Goal: Check status: Check status

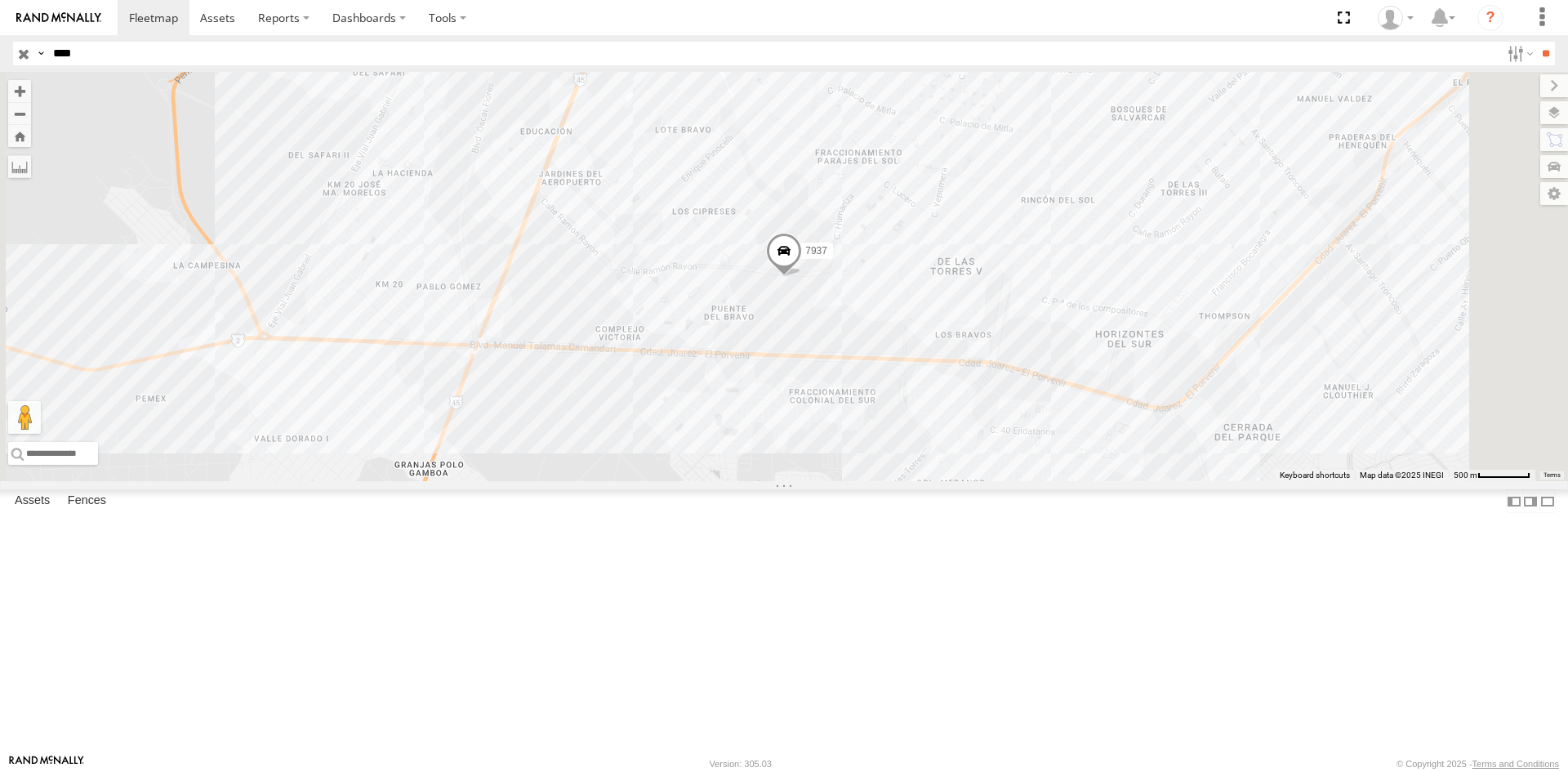
click at [0, 0] on div "7937" at bounding box center [0, 0] width 0 height 0
click at [146, 49] on input "****" at bounding box center [773, 53] width 1453 height 24
click at [1536, 41] on input "**" at bounding box center [1545, 53] width 18 height 24
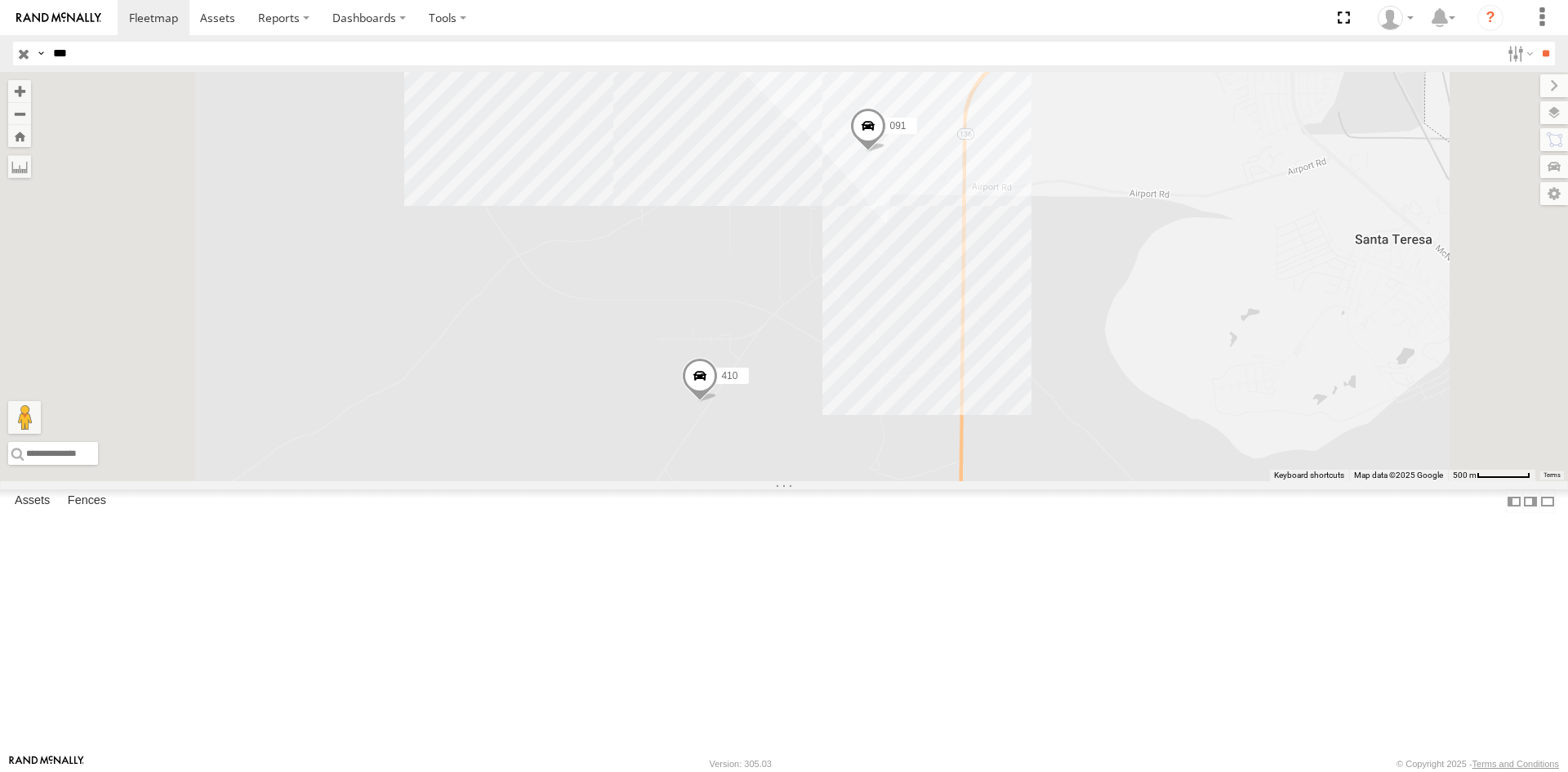
click at [0, 0] on div "091" at bounding box center [0, 0] width 0 height 0
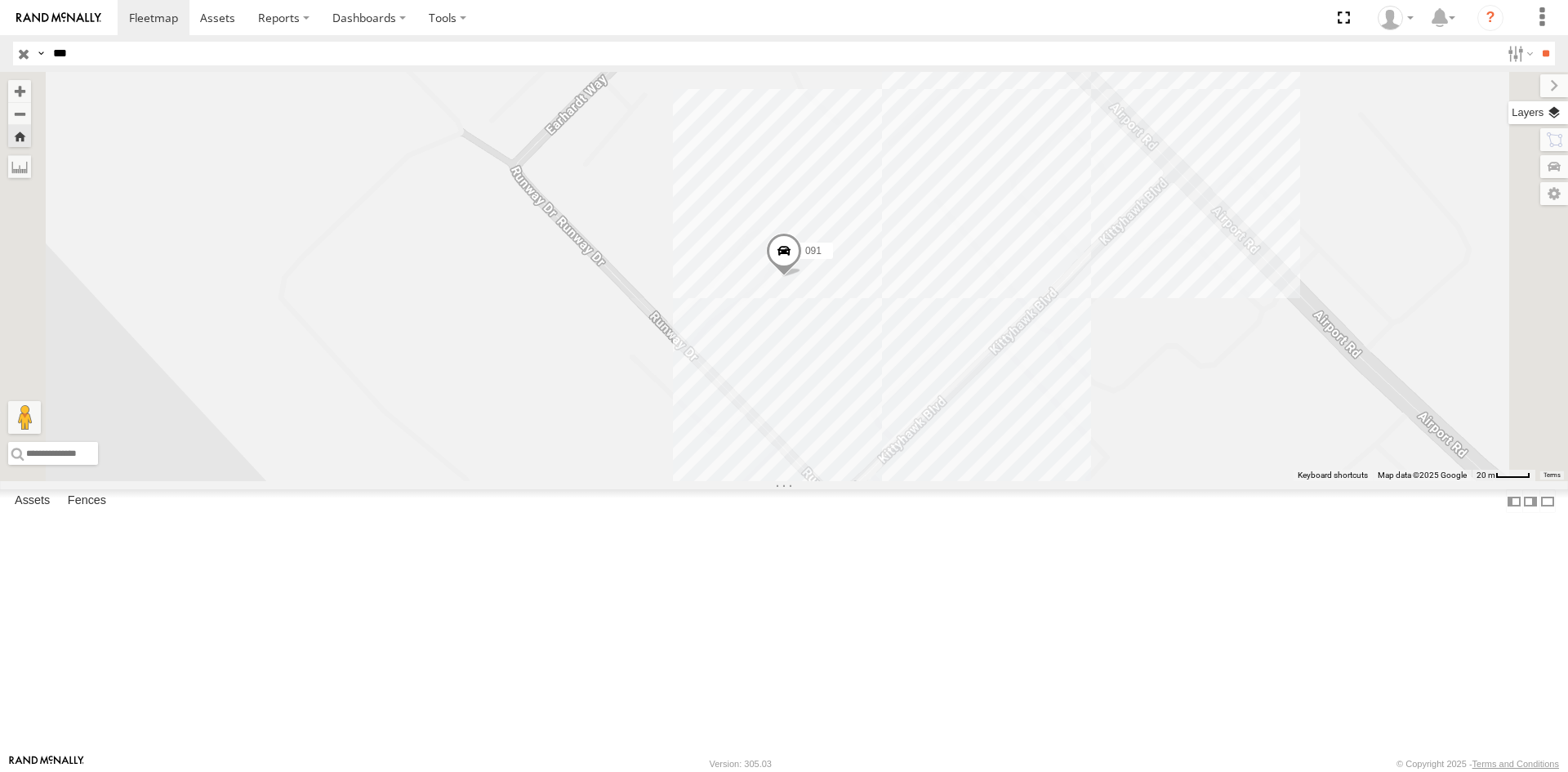
click at [1551, 116] on label at bounding box center [1538, 112] width 60 height 23
click at [0, 0] on span "Basemaps" at bounding box center [0, 0] width 0 height 0
click at [0, 0] on span "Satellite + Roadmap" at bounding box center [0, 0] width 0 height 0
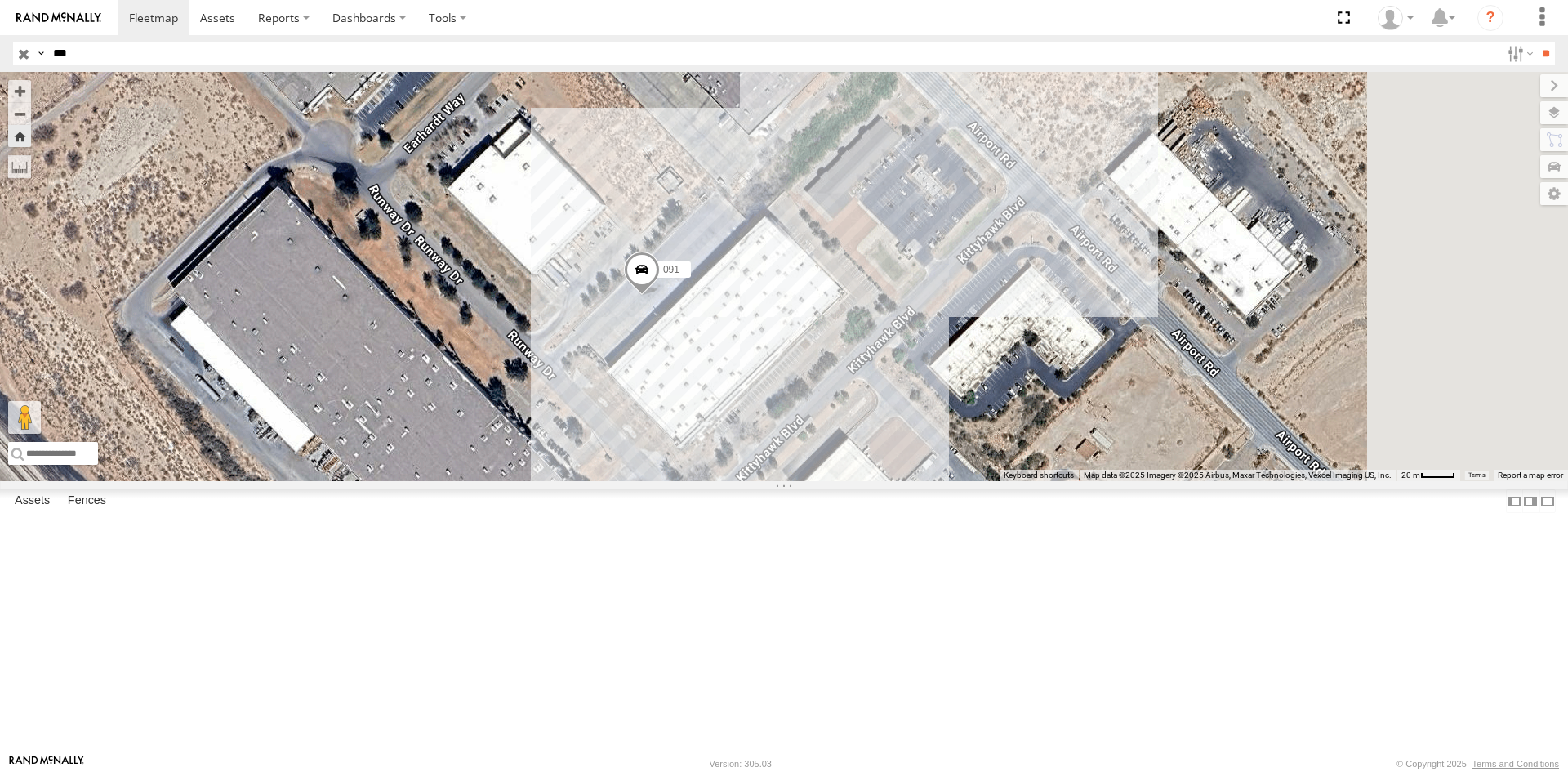
drag, startPoint x: 1120, startPoint y: 378, endPoint x: 902, endPoint y: 403, distance: 219.4
click at [902, 403] on div "091" at bounding box center [784, 276] width 1568 height 409
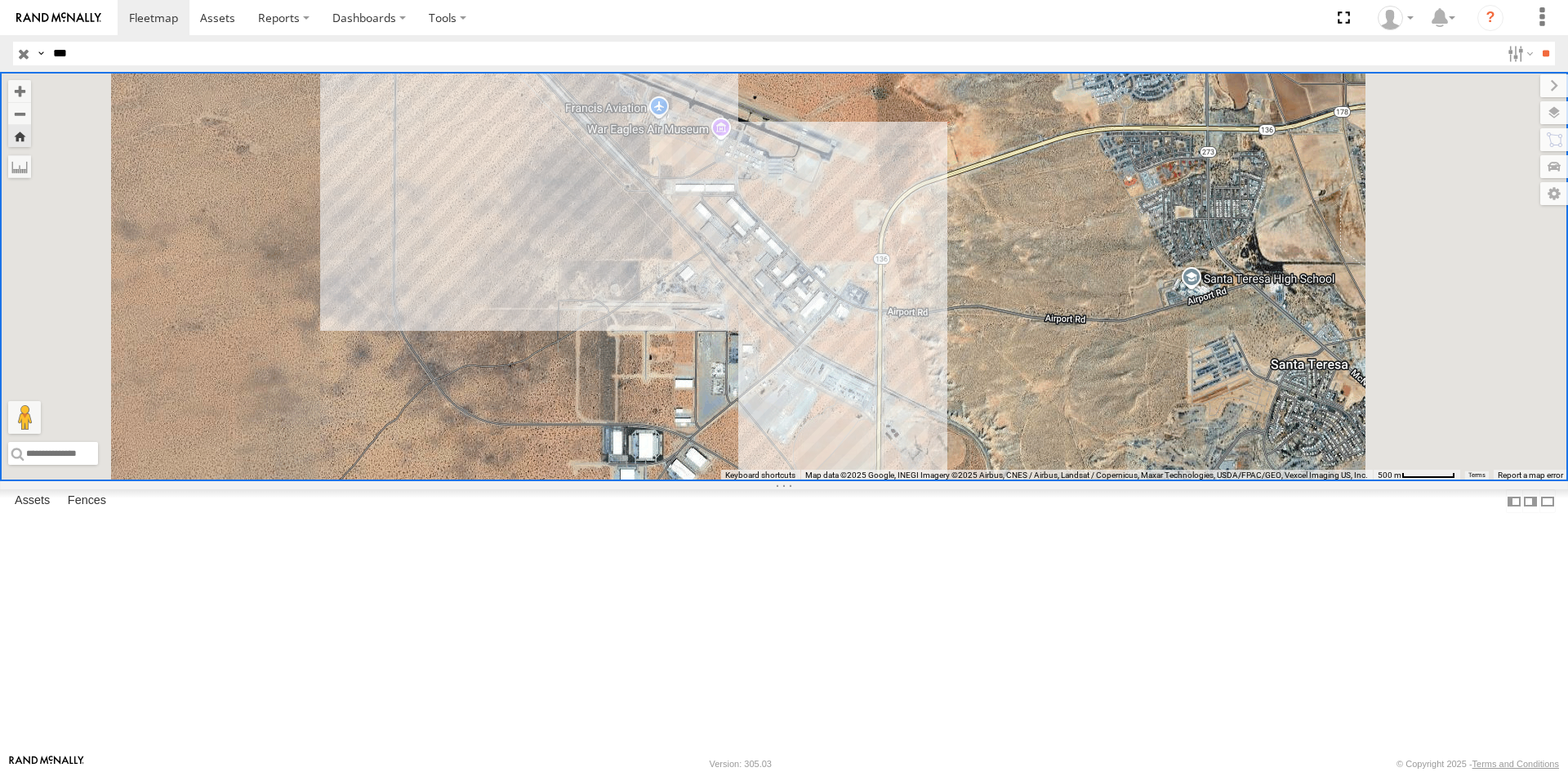
drag, startPoint x: 678, startPoint y: 441, endPoint x: 558, endPoint y: 215, distance: 255.9
click at [558, 215] on div "410" at bounding box center [784, 276] width 1568 height 409
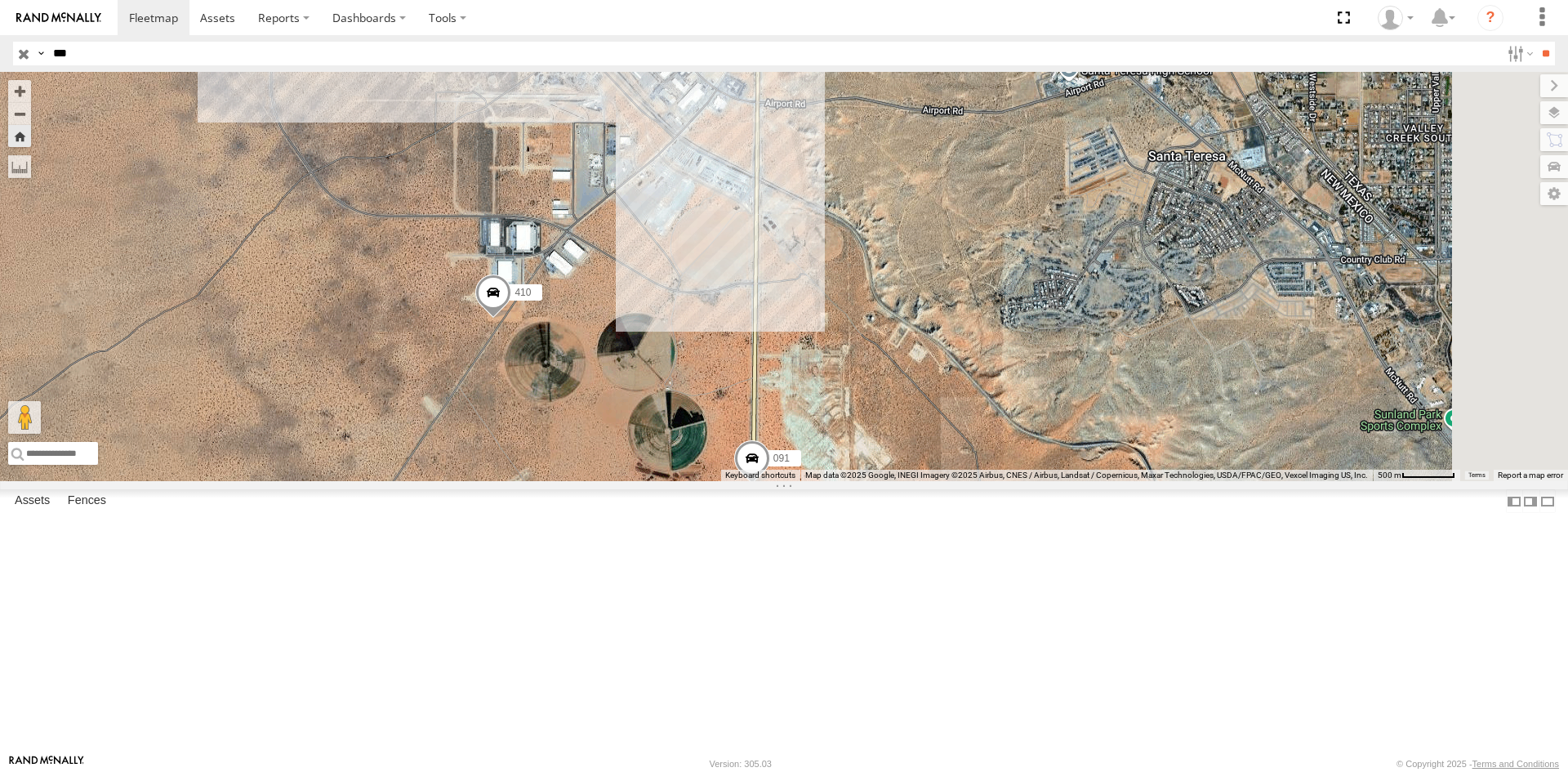
drag, startPoint x: 845, startPoint y: 429, endPoint x: 795, endPoint y: 305, distance: 133.7
click at [804, 325] on div "410 091" at bounding box center [784, 276] width 1568 height 409
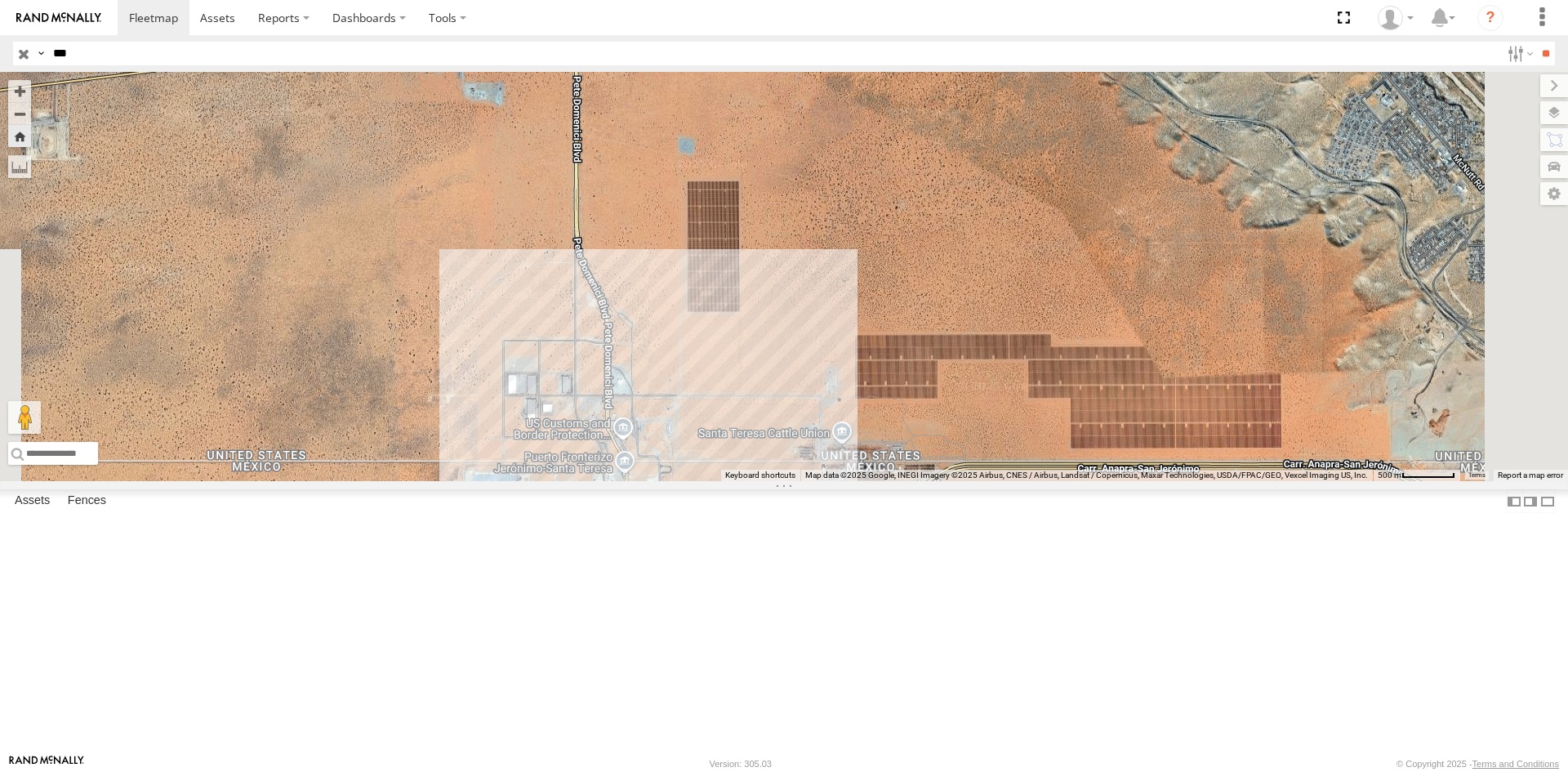
drag, startPoint x: 826, startPoint y: 386, endPoint x: 822, endPoint y: 314, distance: 72.1
click at [822, 314] on div "410 091" at bounding box center [784, 276] width 1568 height 409
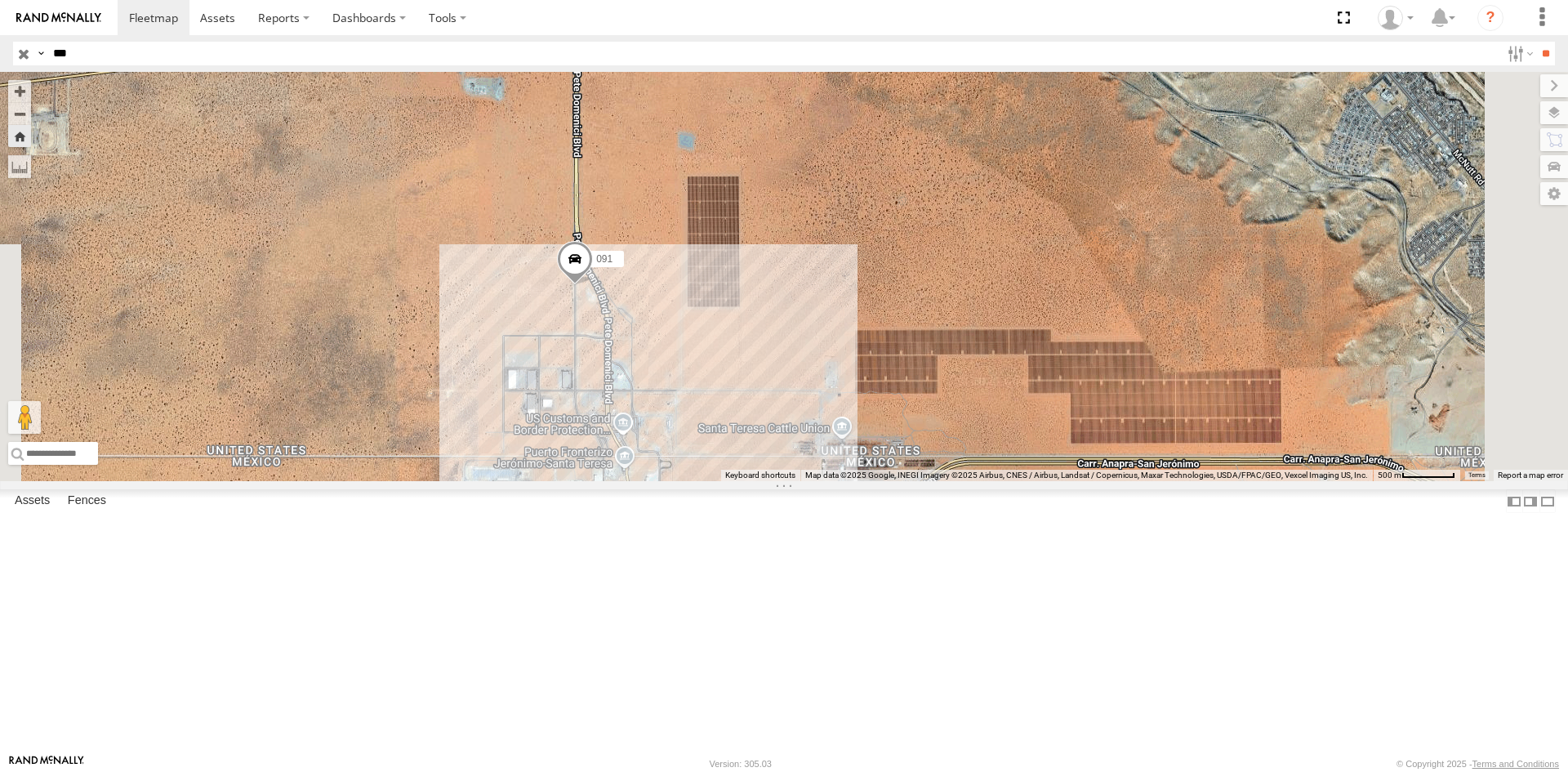
click at [158, 43] on input "***" at bounding box center [773, 53] width 1453 height 24
click at [154, 58] on input "***" at bounding box center [773, 53] width 1453 height 24
type input "****"
click at [1536, 41] on input "**" at bounding box center [1545, 53] width 18 height 24
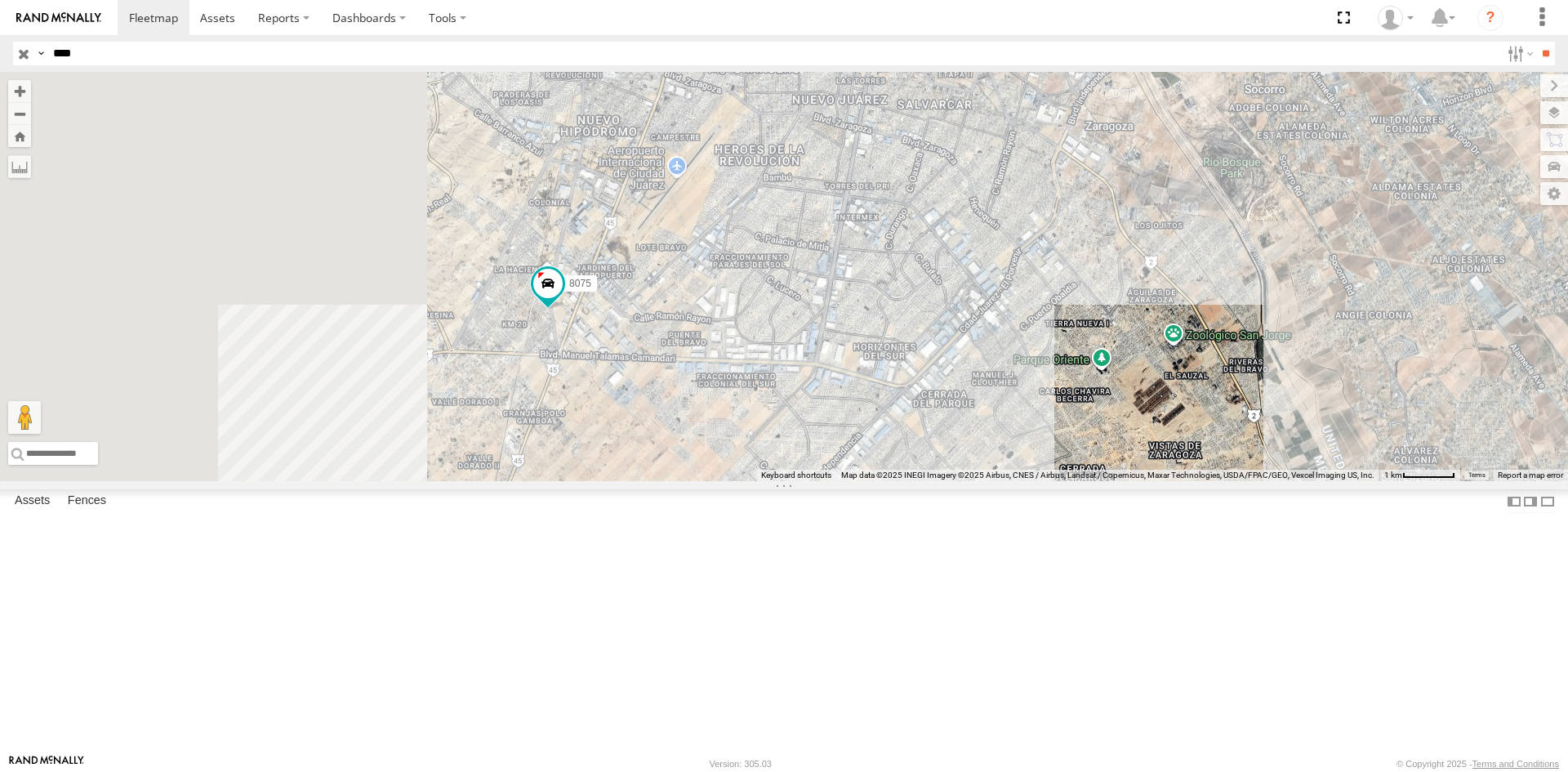
drag, startPoint x: 742, startPoint y: 462, endPoint x: 1057, endPoint y: 308, distance: 350.6
click at [1057, 308] on div "8075" at bounding box center [784, 276] width 1568 height 409
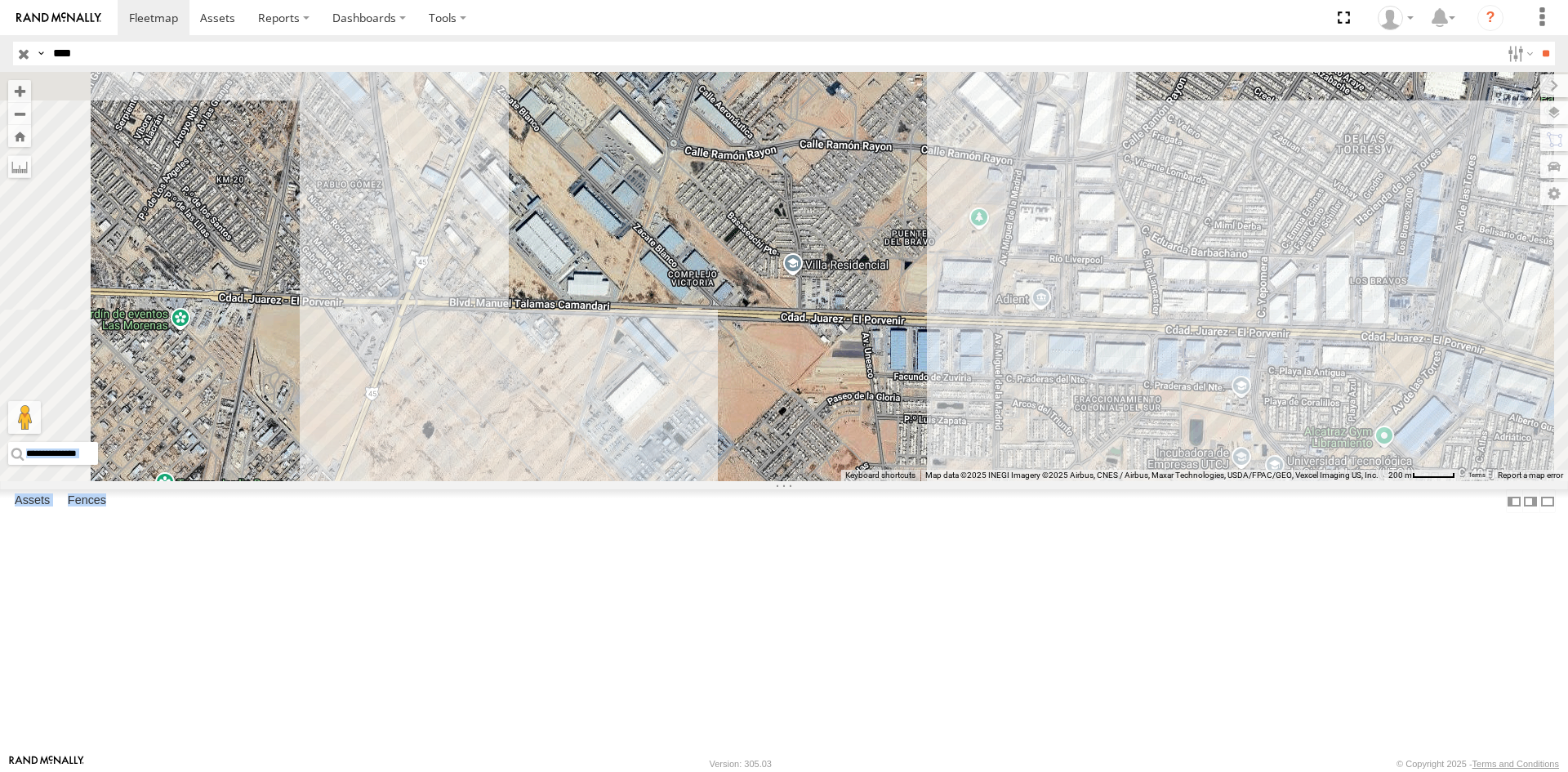
drag, startPoint x: 339, startPoint y: 224, endPoint x: 545, endPoint y: 325, distance: 229.4
click at [545, 325] on main "← Move left → Move right ↑ Move up ↓ Move down + Zoom in - Zoom out Home Jump l…" at bounding box center [784, 413] width 1568 height 682
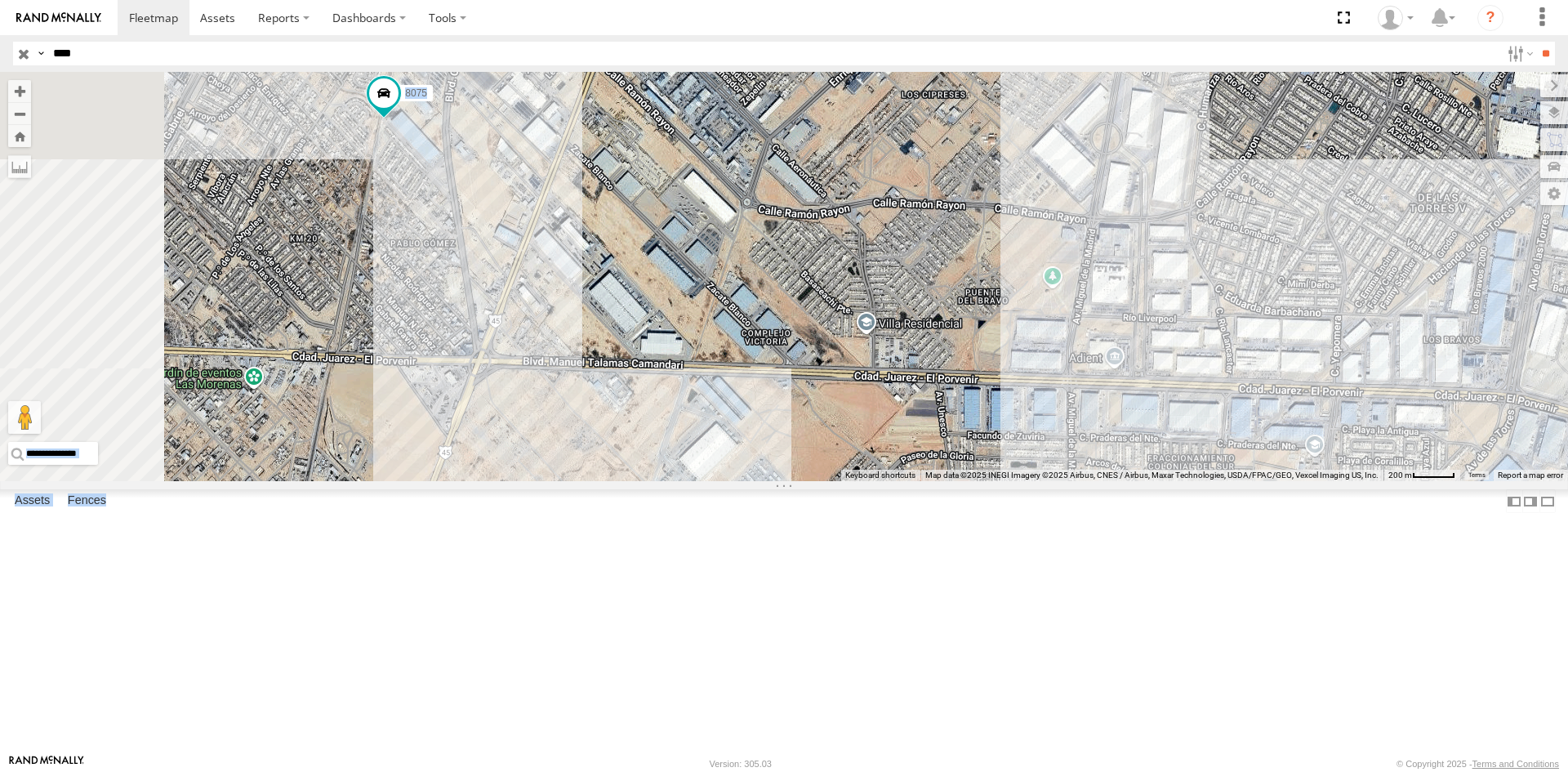
drag, startPoint x: 636, startPoint y: 339, endPoint x: 718, endPoint y: 400, distance: 102.2
click at [718, 401] on div "8075" at bounding box center [784, 276] width 1568 height 409
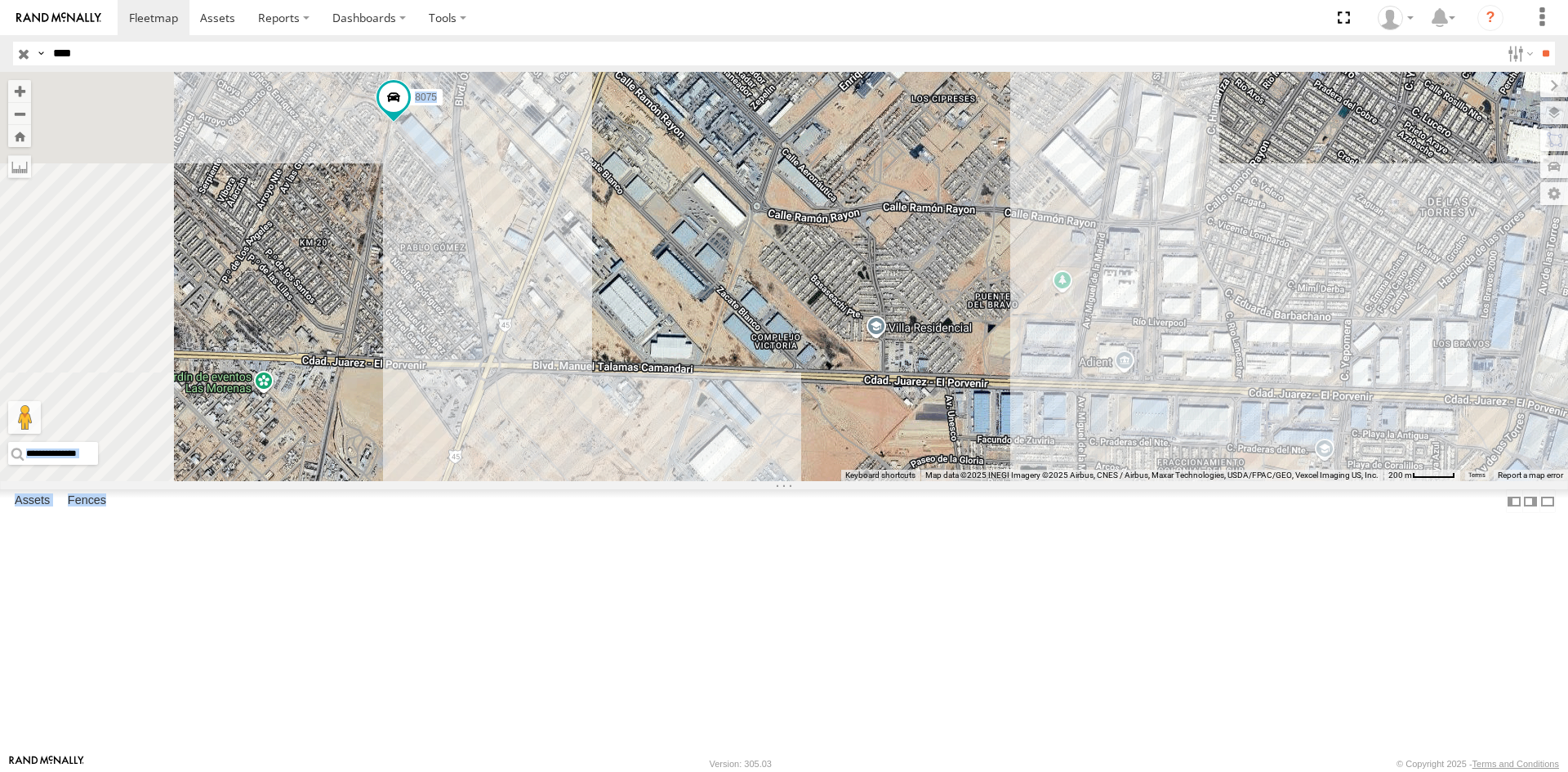
click at [616, 272] on div "8075" at bounding box center [784, 276] width 1568 height 409
click at [721, 287] on div "8075 New Fence 0" at bounding box center [784, 276] width 1568 height 409
click at [0, 0] on div "8075 FOXCONN [GEOGRAPHIC_DATA][PERSON_NAME] Fraccionamiento [PERSON_NAME][GEOGR…" at bounding box center [0, 0] width 0 height 0
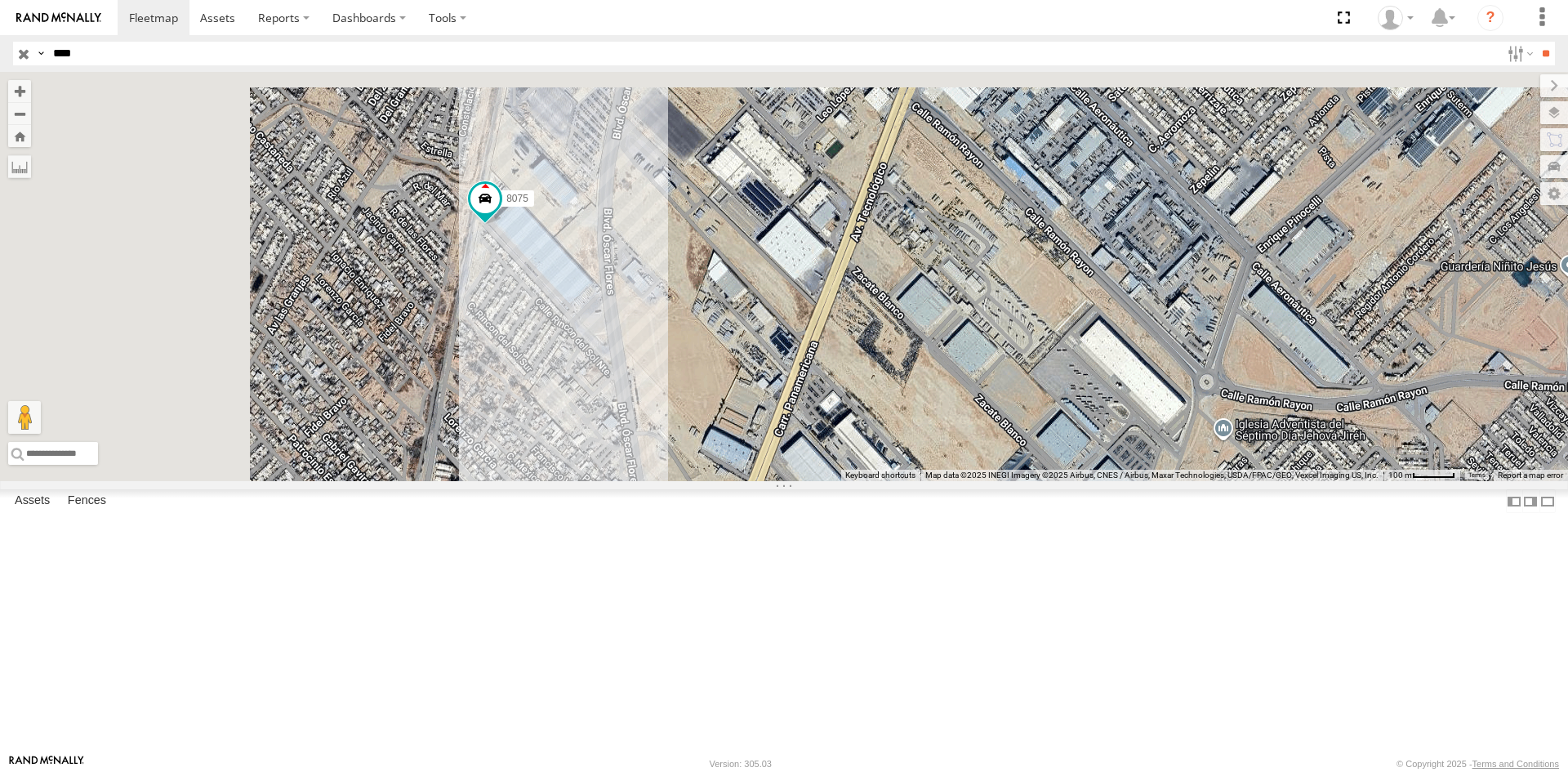
drag, startPoint x: 552, startPoint y: 220, endPoint x: 796, endPoint y: 436, distance: 325.9
click at [796, 436] on div "8075" at bounding box center [784, 276] width 1568 height 409
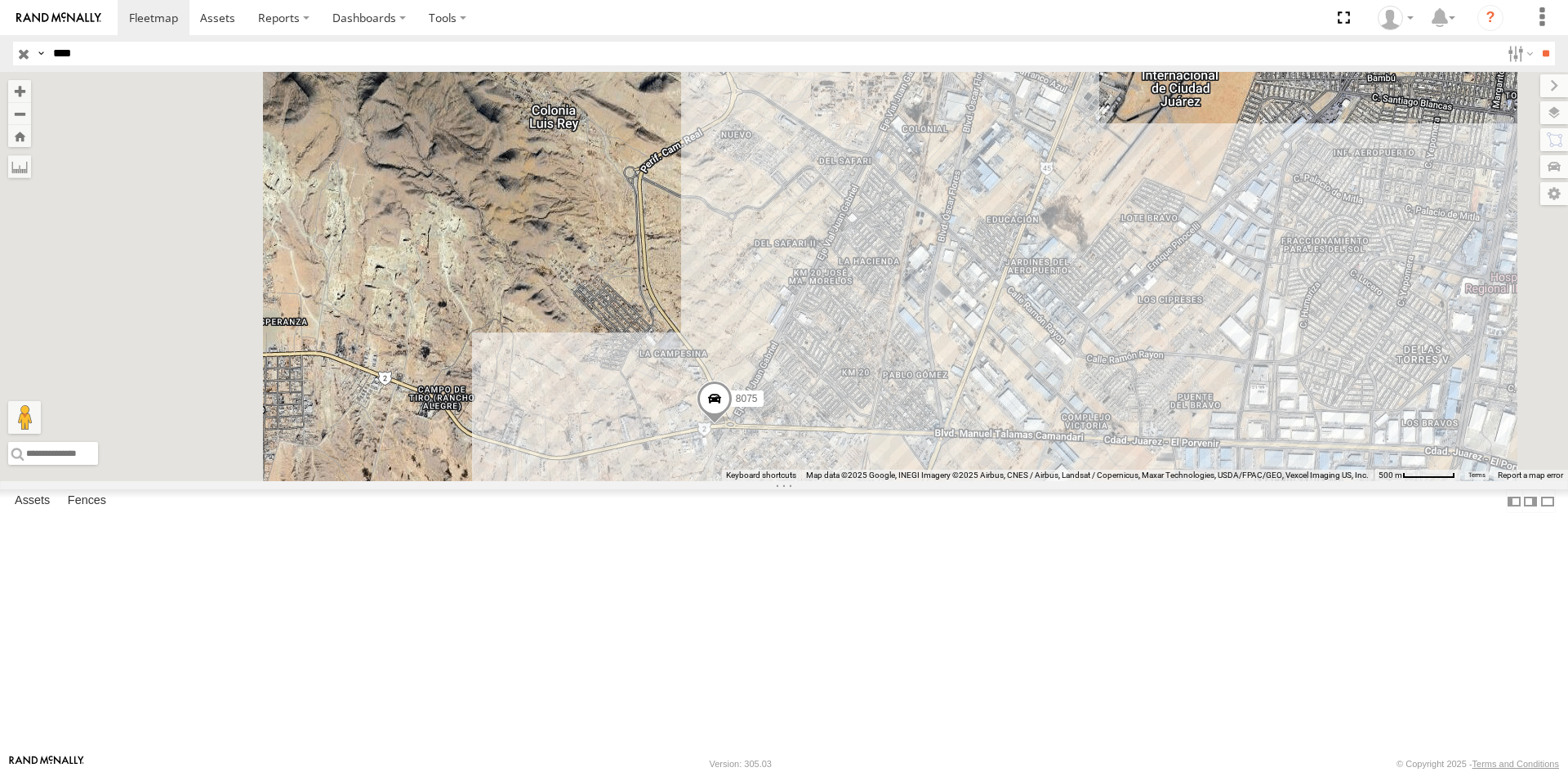
drag, startPoint x: 577, startPoint y: 451, endPoint x: 718, endPoint y: 513, distance: 154.0
click at [718, 481] on div "8075" at bounding box center [784, 276] width 1568 height 409
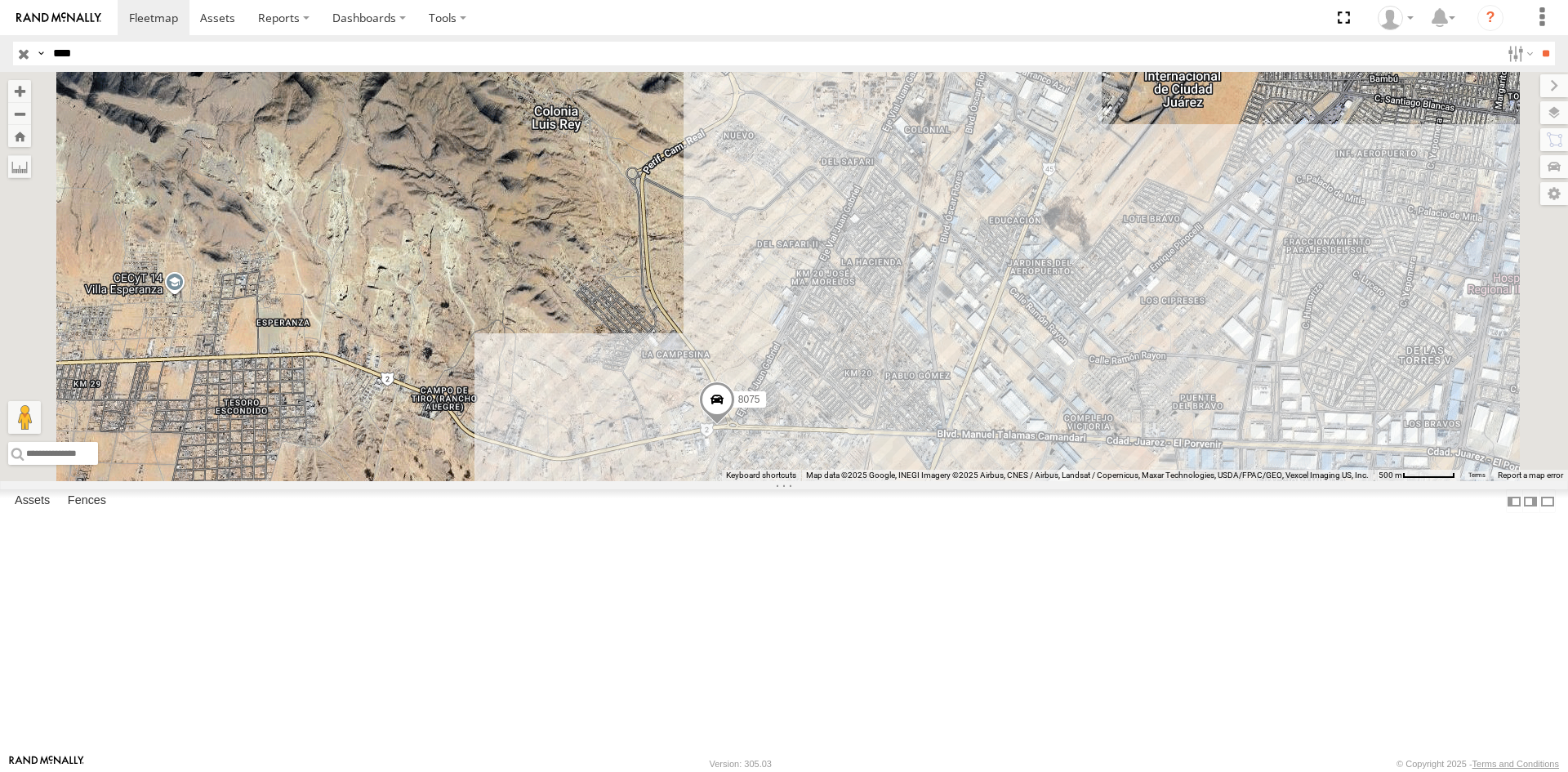
click at [716, 384] on div "8075" at bounding box center [784, 276] width 1568 height 409
